Goal: Transaction & Acquisition: Purchase product/service

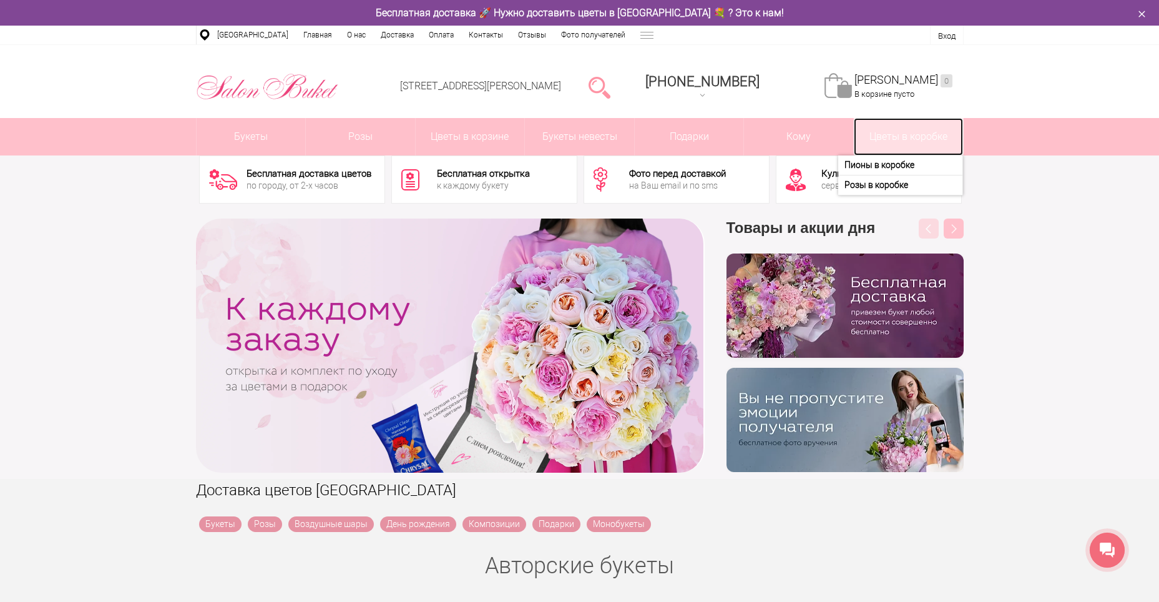
click at [886, 137] on link "Цветы в коробке" at bounding box center [908, 136] width 109 height 37
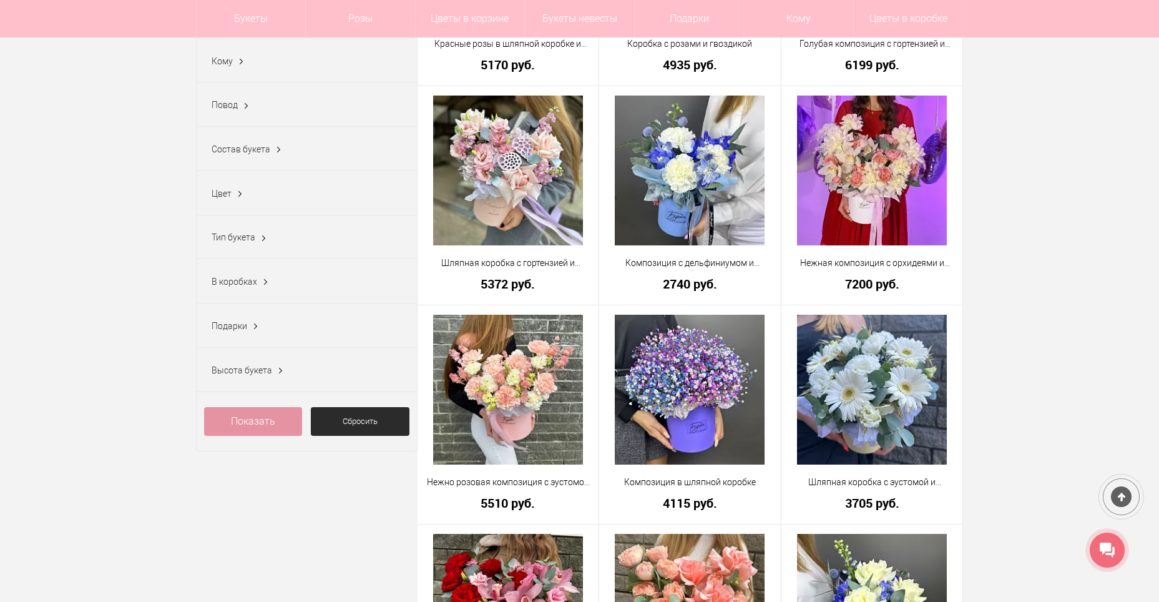
scroll to position [250, 0]
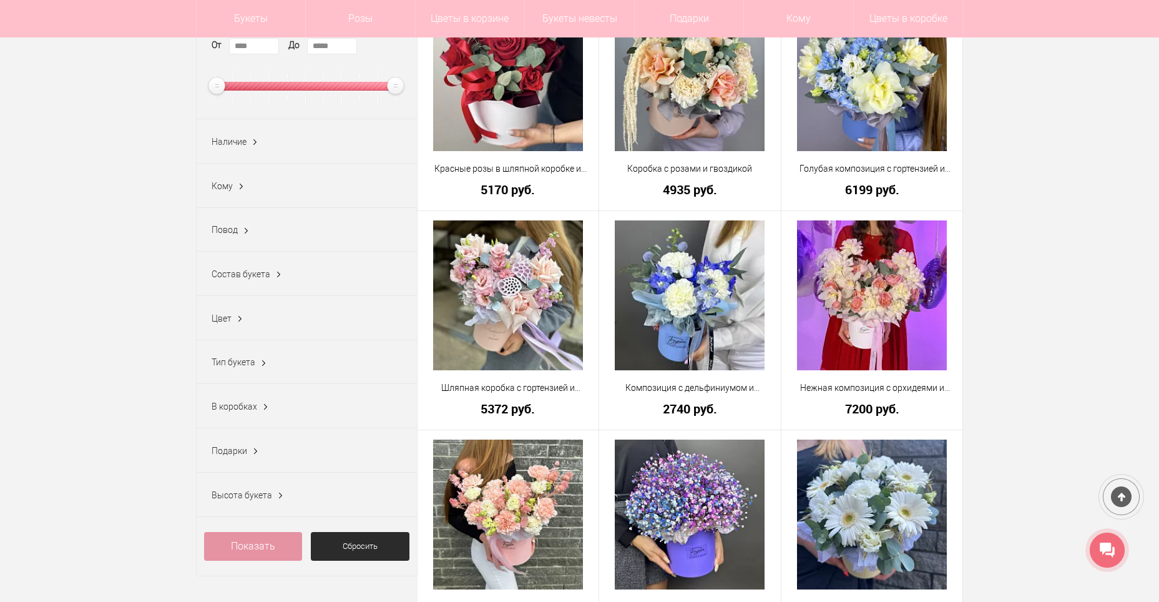
click at [276, 270] on ins at bounding box center [278, 274] width 13 height 16
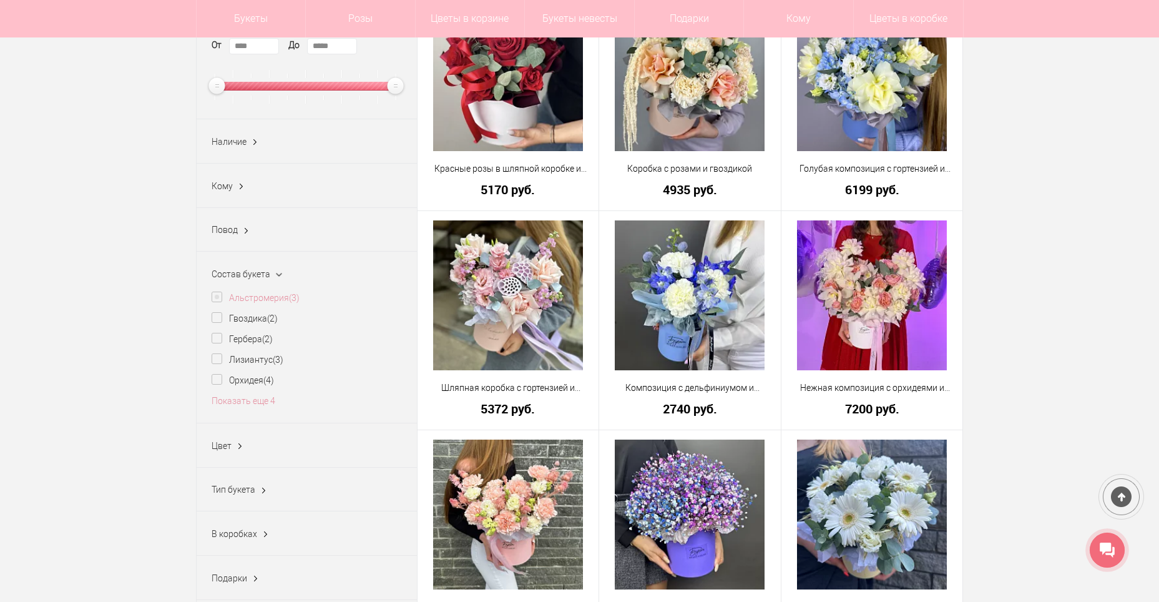
click at [213, 299] on label "Альстромерия (3)" at bounding box center [256, 297] width 88 height 13
click at [262, 402] on link "Показать еще 4" at bounding box center [244, 401] width 64 height 10
click at [215, 424] on label "Кустовая роза (1)" at bounding box center [256, 421] width 88 height 13
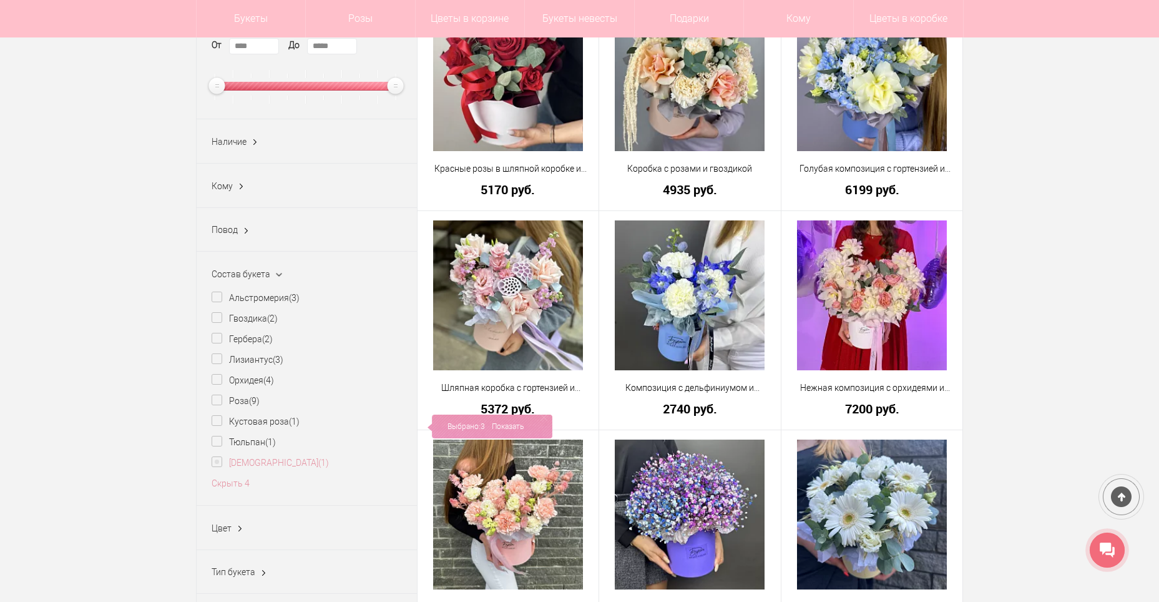
click at [217, 459] on label "[DEMOGRAPHIC_DATA] (1)" at bounding box center [270, 462] width 117 height 13
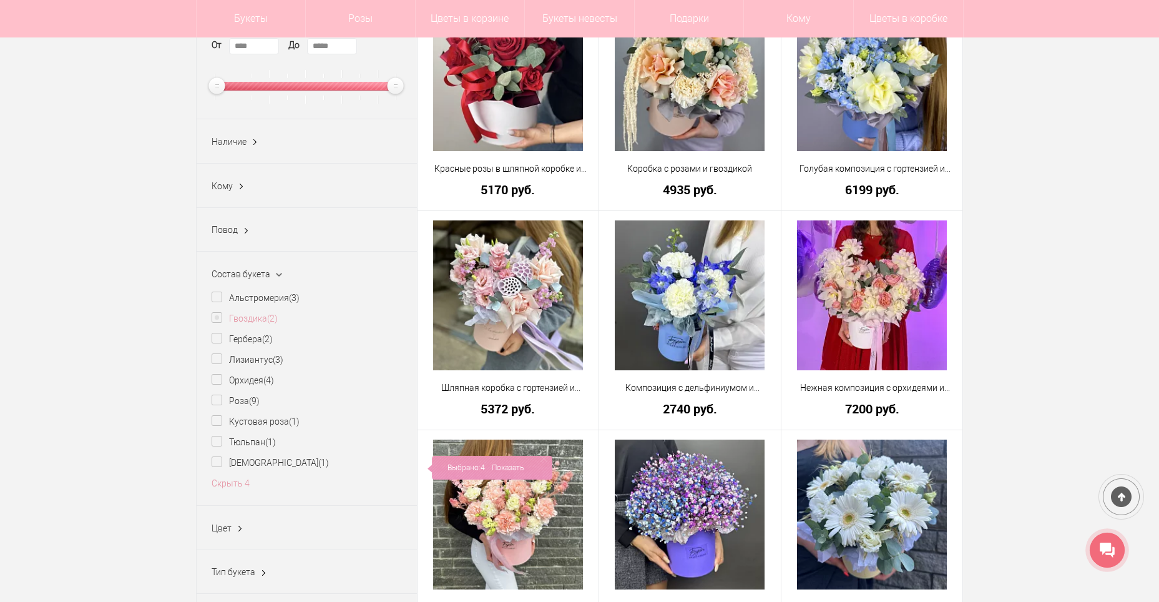
click at [219, 318] on label "Гвоздика (2)" at bounding box center [245, 318] width 66 height 13
click at [511, 323] on link "Показать" at bounding box center [508, 323] width 32 height 24
